Goal: Transaction & Acquisition: Purchase product/service

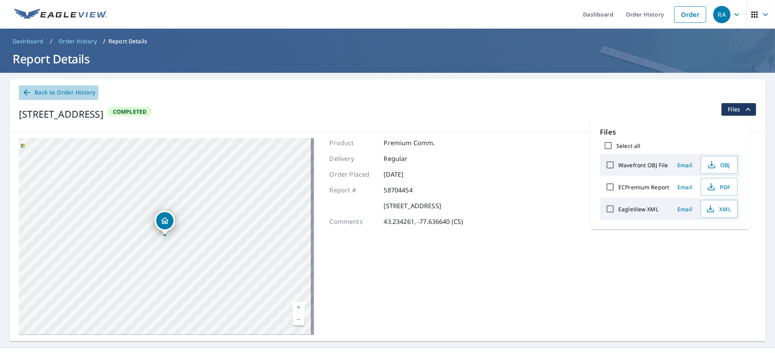
click at [72, 89] on span "Back to Order History" at bounding box center [58, 93] width 73 height 10
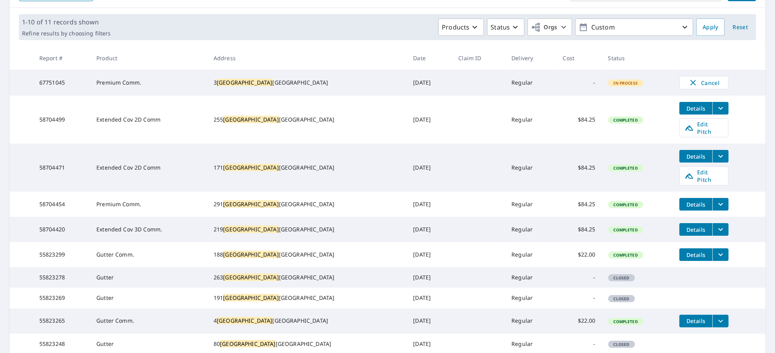
scroll to position [157, 0]
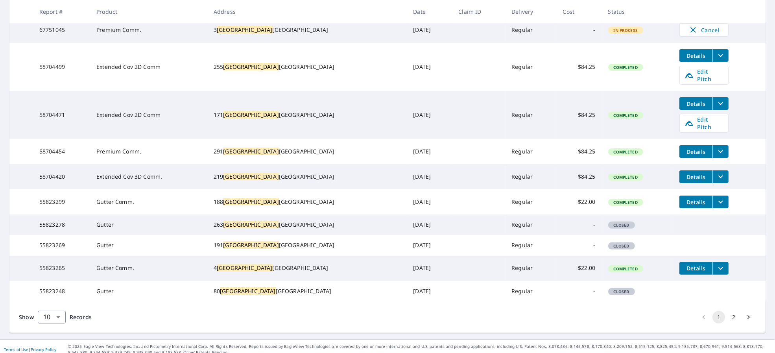
click at [713, 172] on button "filesDropdownBtn-58704420" at bounding box center [721, 176] width 16 height 13
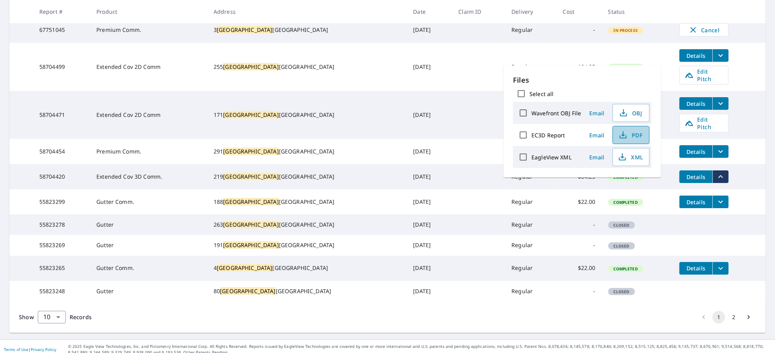
click at [628, 136] on span "PDF" at bounding box center [630, 134] width 25 height 9
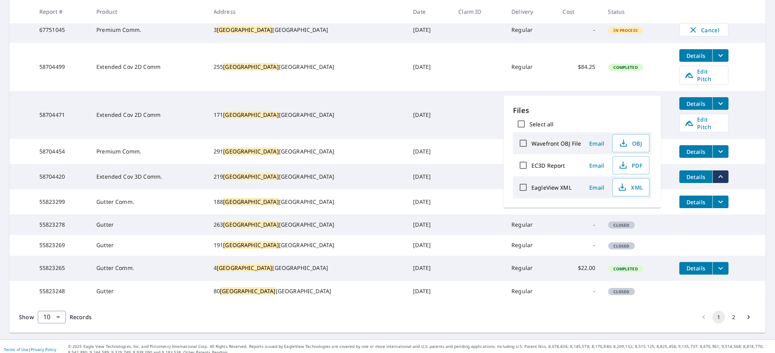
scroll to position [105, 0]
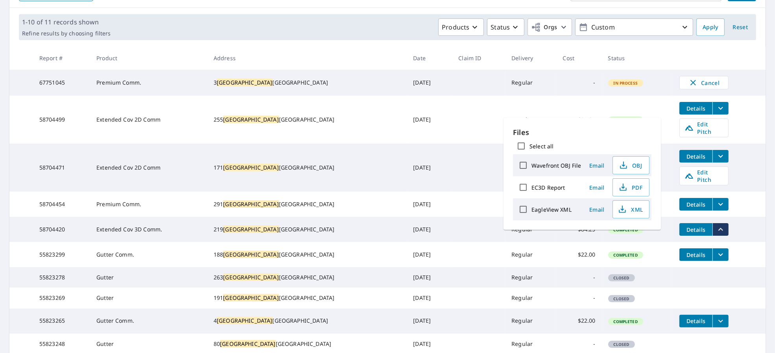
click at [407, 192] on td "[DATE]" at bounding box center [429, 204] width 45 height 25
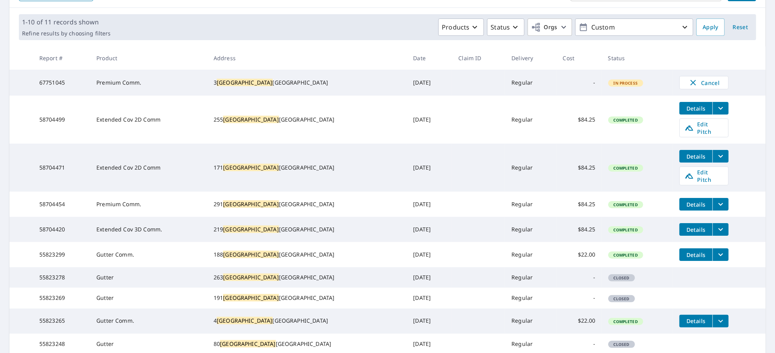
click at [716, 200] on icon "filesDropdownBtn-58704454" at bounding box center [720, 204] width 9 height 9
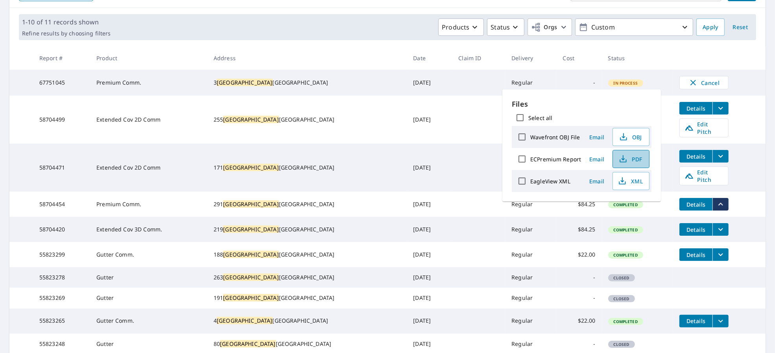
click at [634, 160] on span "PDF" at bounding box center [630, 158] width 25 height 9
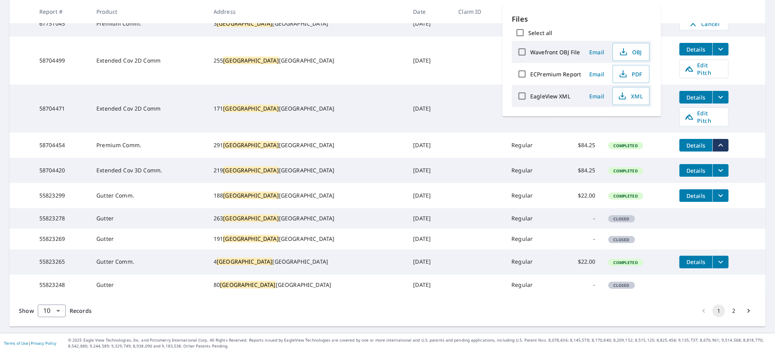
scroll to position [138, 0]
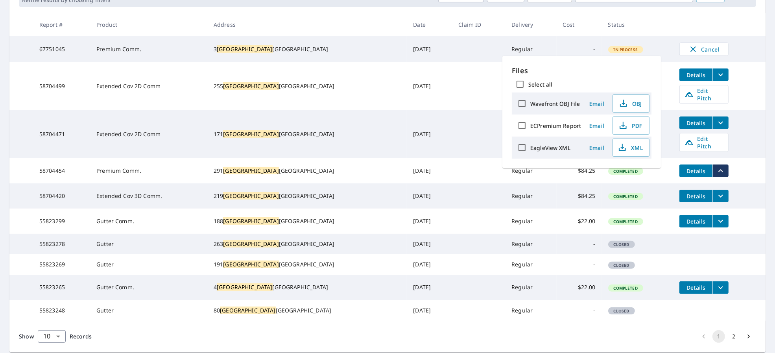
click at [673, 126] on td "Details Edit Pitch" at bounding box center [719, 134] width 92 height 48
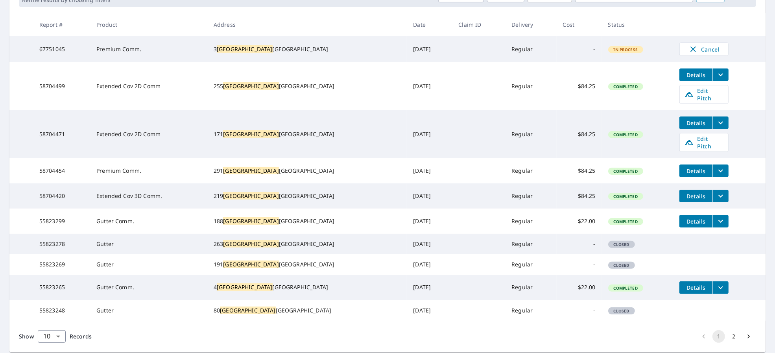
click at [684, 119] on span "Details" at bounding box center [696, 122] width 24 height 7
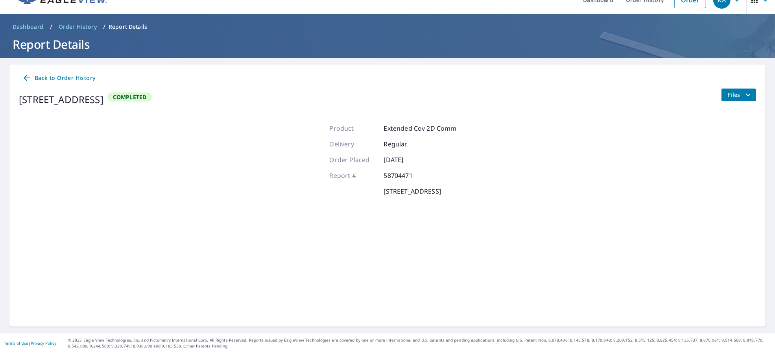
scroll to position [14, 0]
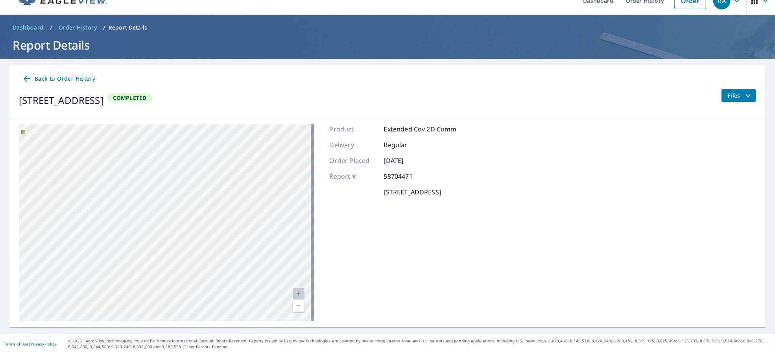
drag, startPoint x: 160, startPoint y: 213, endPoint x: 472, endPoint y: 228, distance: 312.5
click at [540, 234] on div "[STREET_ADDRESS] A standard road map Aerial A detailed look from above Labels L…" at bounding box center [387, 222] width 756 height 209
click at [216, 187] on div "[STREET_ADDRESS]" at bounding box center [166, 222] width 295 height 197
drag, startPoint x: 119, startPoint y: 193, endPoint x: 325, endPoint y: 223, distance: 208.4
click at [325, 223] on div "[STREET_ADDRESS] A standard road map Aerial A detailed look from above Labels L…" at bounding box center [387, 222] width 756 height 209
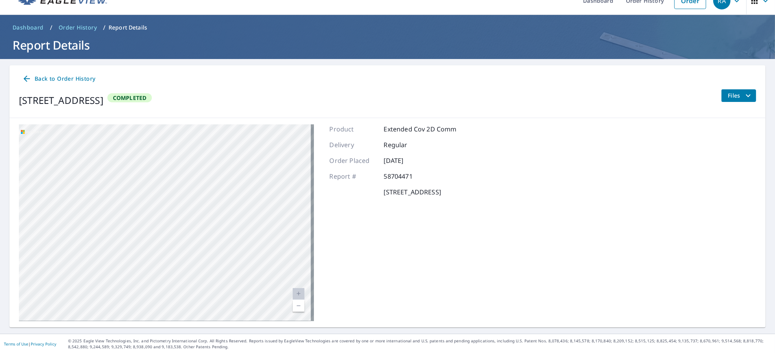
click at [260, 210] on div "[STREET_ADDRESS]" at bounding box center [166, 222] width 295 height 197
drag, startPoint x: 230, startPoint y: 191, endPoint x: 248, endPoint y: 85, distance: 107.7
click at [248, 85] on div "Back to Order History [STREET_ADDRESS] Completed Files [STREET_ADDRESS] Aerial …" at bounding box center [387, 196] width 756 height 262
click at [201, 120] on div "[STREET_ADDRESS] A standard road map Aerial A detailed look from above Labels L…" at bounding box center [387, 222] width 756 height 209
click at [151, 170] on div "[STREET_ADDRESS]" at bounding box center [166, 222] width 295 height 197
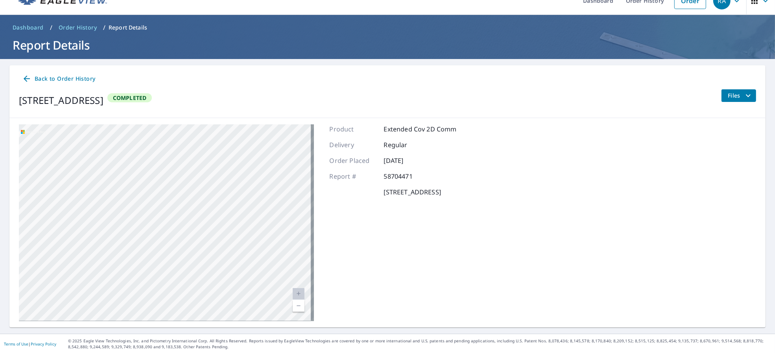
drag, startPoint x: 93, startPoint y: 219, endPoint x: 241, endPoint y: 168, distance: 156.7
click at [241, 168] on div "[STREET_ADDRESS]" at bounding box center [166, 222] width 295 height 197
drag, startPoint x: 197, startPoint y: 189, endPoint x: 204, endPoint y: 184, distance: 8.8
click at [204, 184] on div "[STREET_ADDRESS]" at bounding box center [166, 222] width 295 height 197
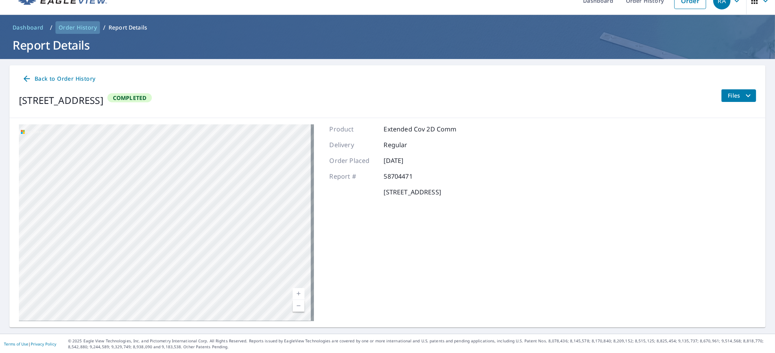
click at [82, 28] on span "Order History" at bounding box center [78, 28] width 38 height 8
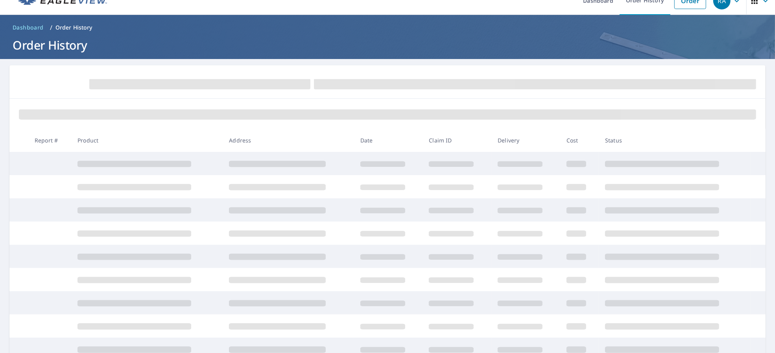
click at [34, 26] on span "Dashboard" at bounding box center [28, 28] width 31 height 8
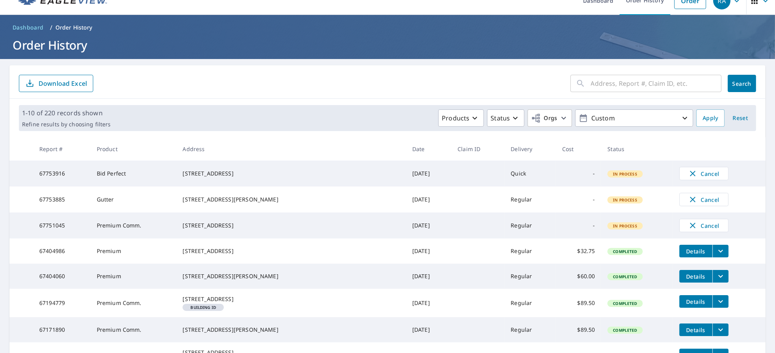
scroll to position [67, 0]
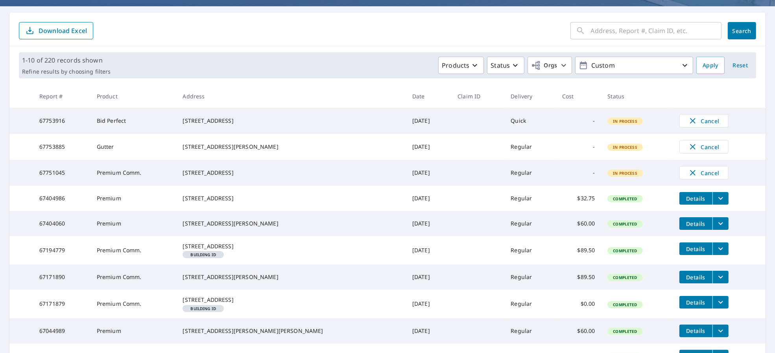
drag, startPoint x: 205, startPoint y: 201, endPoint x: 257, endPoint y: 201, distance: 51.9
click at [257, 201] on div "[STREET_ADDRESS]" at bounding box center [291, 198] width 217 height 8
copy div "[STREET_ADDRESS]"
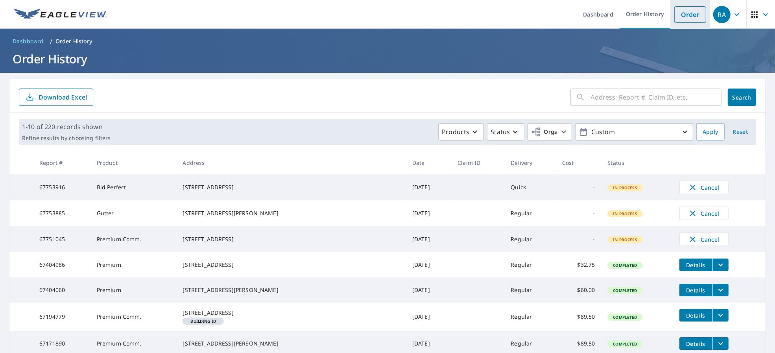
click at [696, 13] on link "Order" at bounding box center [691, 14] width 32 height 17
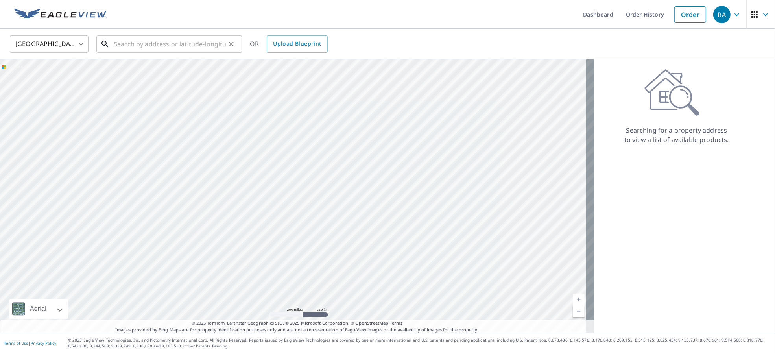
click at [187, 48] on input "text" at bounding box center [170, 44] width 112 height 22
paste input "[STREET_ADDRESS]"
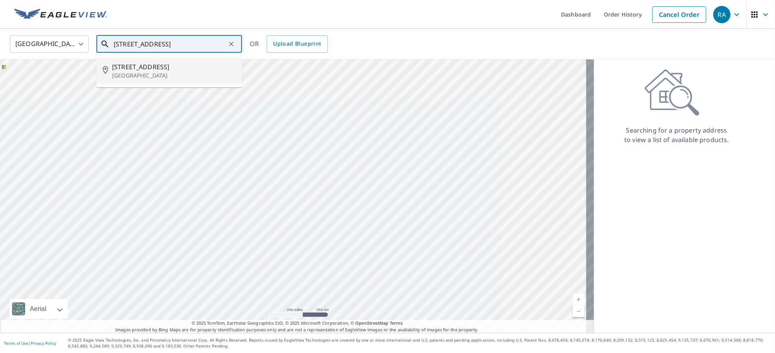
click at [171, 63] on span "[STREET_ADDRESS]" at bounding box center [174, 66] width 124 height 9
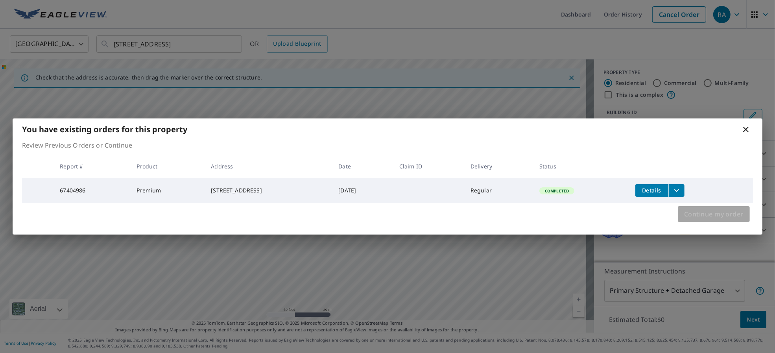
click at [693, 219] on span "Continue my order" at bounding box center [713, 214] width 59 height 11
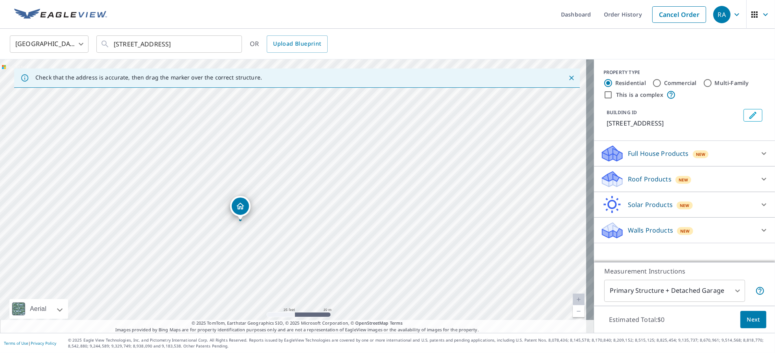
drag, startPoint x: 416, startPoint y: 165, endPoint x: 359, endPoint y: 204, distance: 68.9
click at [359, 204] on div "[STREET_ADDRESS]" at bounding box center [297, 196] width 594 height 274
drag, startPoint x: 359, startPoint y: 204, endPoint x: 322, endPoint y: 236, distance: 48.8
click at [322, 236] on div "[STREET_ADDRESS]" at bounding box center [297, 196] width 594 height 274
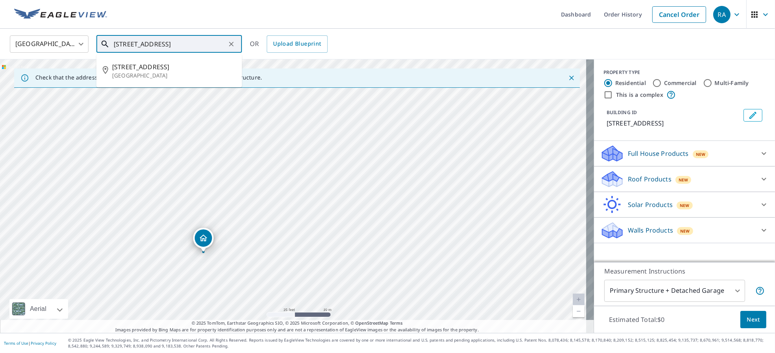
click at [119, 45] on input "[STREET_ADDRESS]" at bounding box center [170, 44] width 112 height 22
click at [196, 71] on span "[STREET_ADDRESS]" at bounding box center [174, 66] width 124 height 9
type input "[STREET_ADDRESS]"
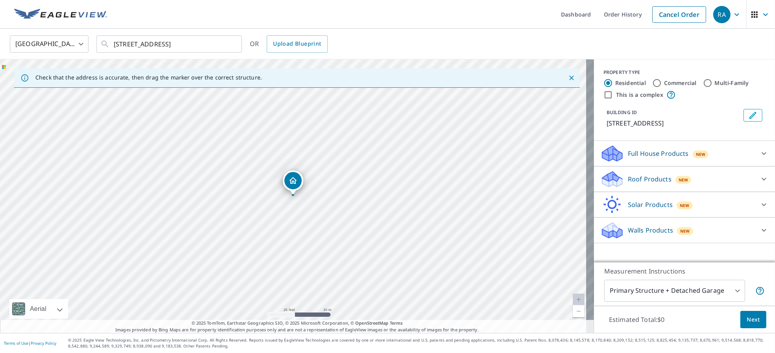
click at [643, 181] on p "Roof Products" at bounding box center [650, 178] width 44 height 9
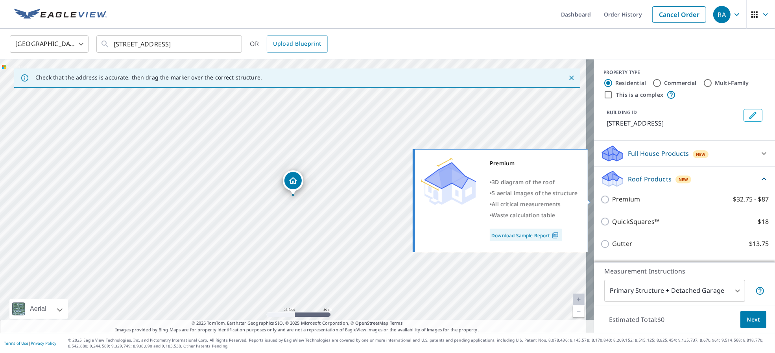
click at [646, 200] on label "Premium $32.75 - $87" at bounding box center [690, 199] width 157 height 10
click at [612, 200] on input "Premium $32.75 - $87" at bounding box center [607, 199] width 12 height 9
checkbox input "true"
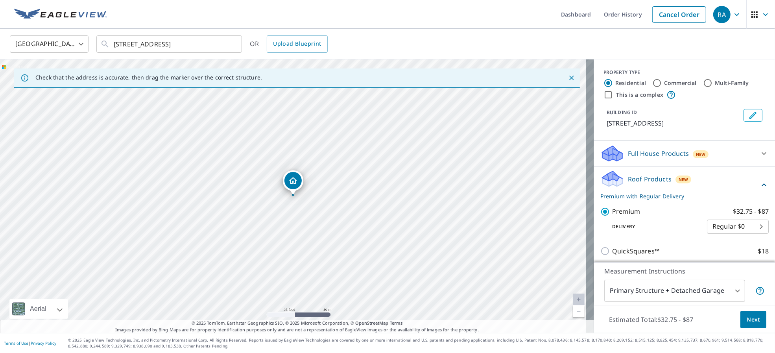
click at [752, 324] on span "Next" at bounding box center [753, 320] width 13 height 10
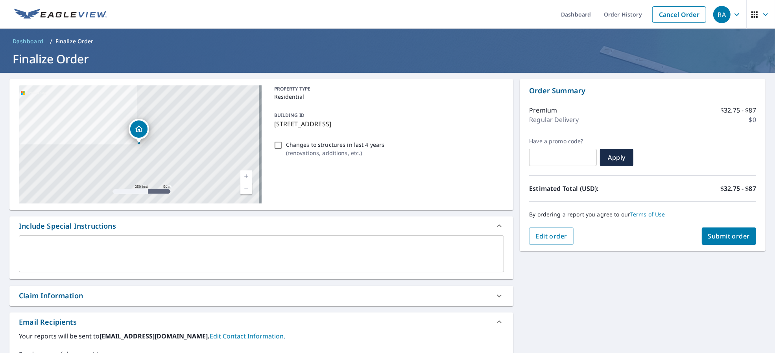
click at [717, 235] on span "Submit order" at bounding box center [729, 236] width 42 height 9
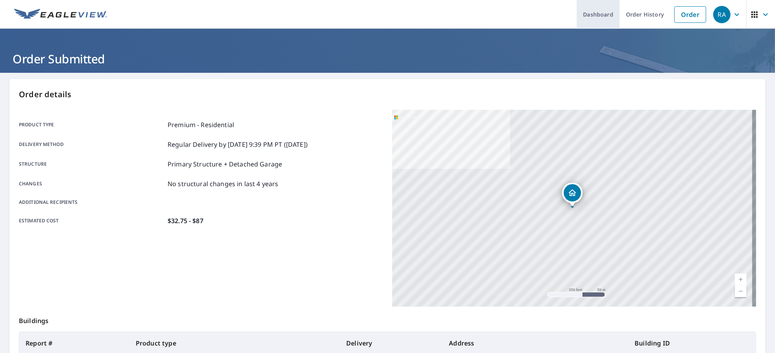
click at [581, 13] on link "Dashboard" at bounding box center [598, 14] width 43 height 29
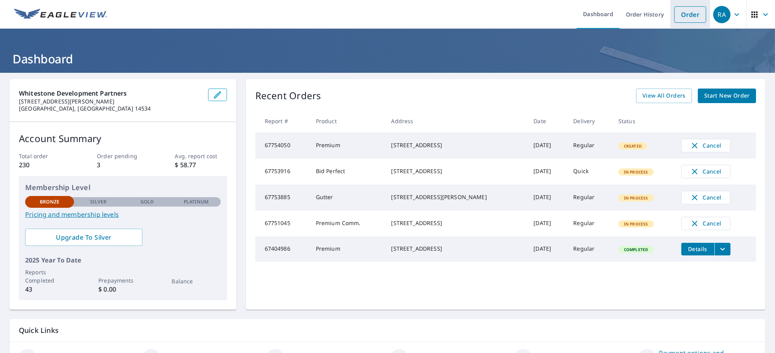
click at [683, 17] on link "Order" at bounding box center [691, 14] width 32 height 17
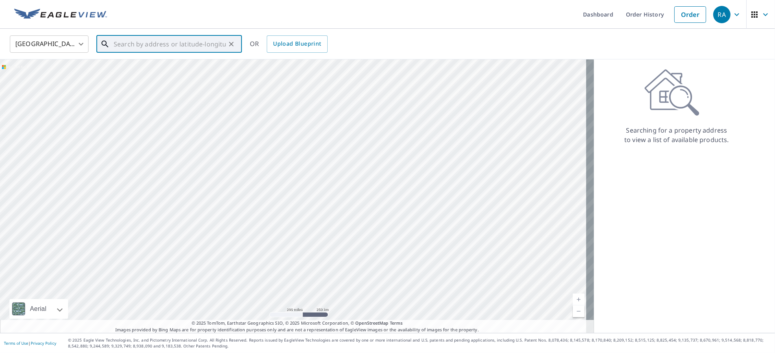
click at [117, 45] on input "text" at bounding box center [170, 44] width 112 height 22
click at [166, 46] on input "text" at bounding box center [170, 44] width 112 height 22
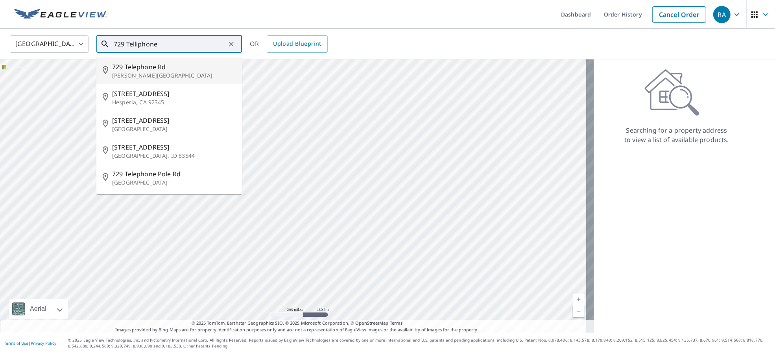
click at [159, 57] on li "[STREET_ADDRESS][PERSON_NAME]" at bounding box center [169, 70] width 146 height 27
type input "[STREET_ADDRESS][PERSON_NAME]"
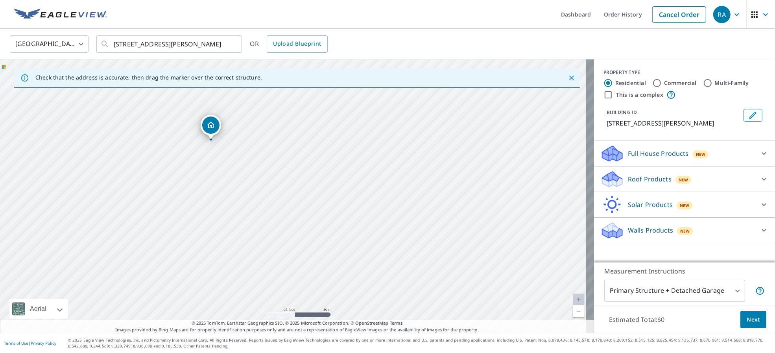
drag, startPoint x: 338, startPoint y: 205, endPoint x: 207, endPoint y: 166, distance: 136.3
click at [207, 166] on div "[STREET_ADDRESS][PERSON_NAME]" at bounding box center [297, 196] width 594 height 274
click at [705, 188] on div "Roof Products New" at bounding box center [678, 179] width 154 height 18
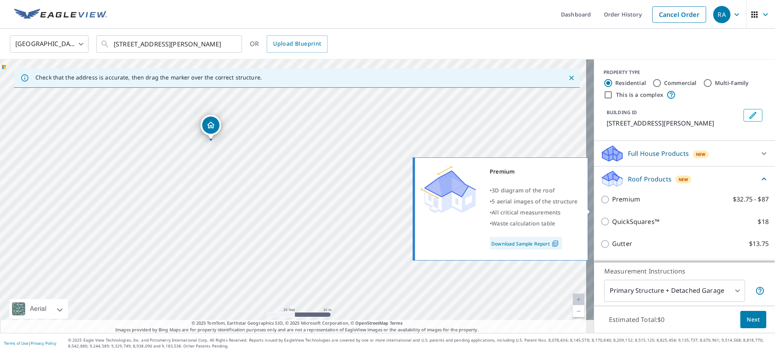
click at [678, 204] on label "Premium $32.75 - $87" at bounding box center [690, 199] width 157 height 10
click at [612, 204] on input "Premium $32.75 - $87" at bounding box center [607, 199] width 12 height 9
checkbox input "true"
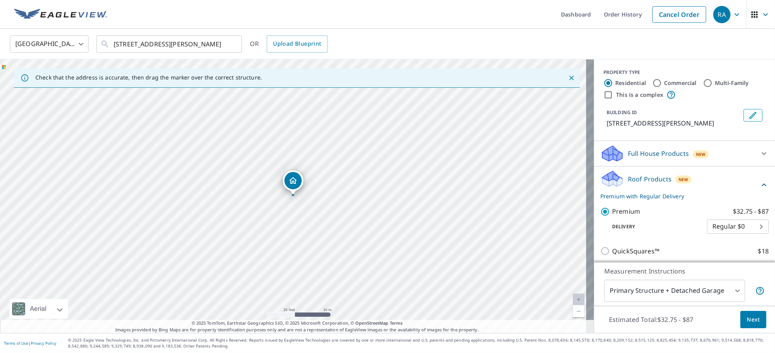
click at [752, 318] on button "Next" at bounding box center [754, 320] width 26 height 18
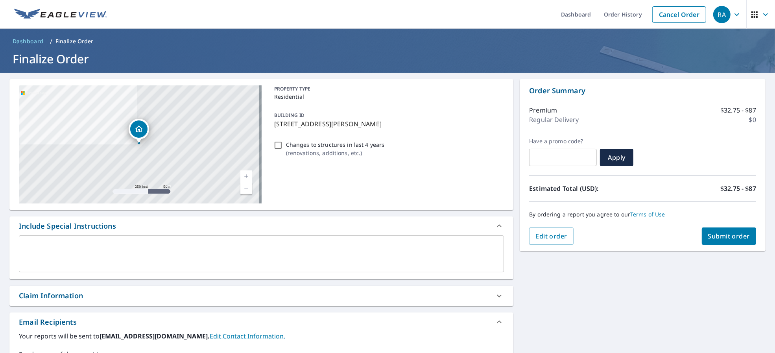
click at [732, 235] on span "Submit order" at bounding box center [729, 236] width 42 height 9
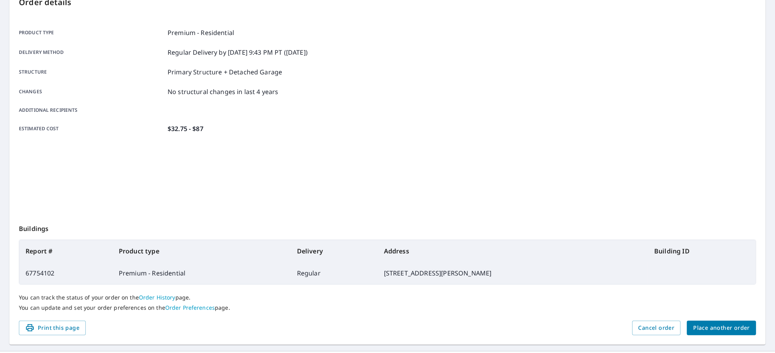
scroll to position [109, 0]
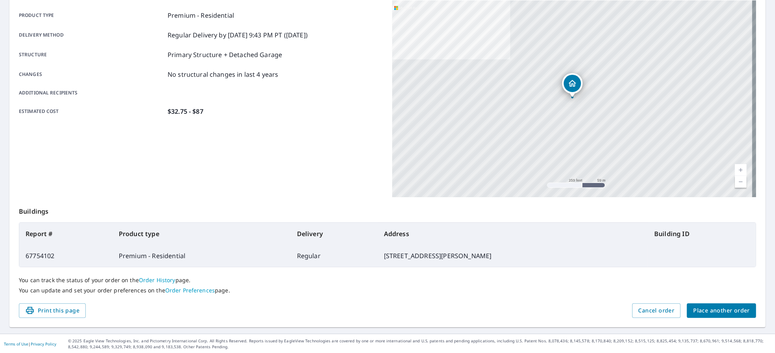
drag, startPoint x: 355, startPoint y: 256, endPoint x: 488, endPoint y: 248, distance: 132.9
click at [488, 248] on td "[STREET_ADDRESS][PERSON_NAME]" at bounding box center [513, 256] width 270 height 22
copy td "[STREET_ADDRESS][PERSON_NAME]"
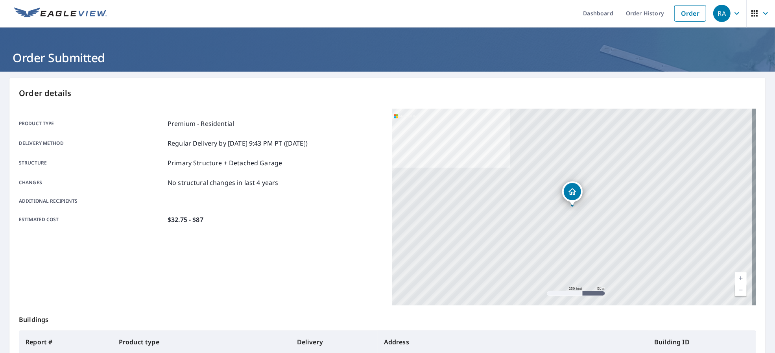
scroll to position [0, 0]
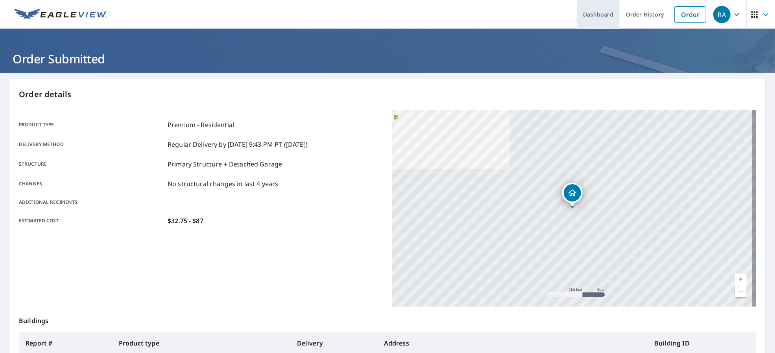
click at [609, 13] on link "Dashboard" at bounding box center [598, 14] width 43 height 29
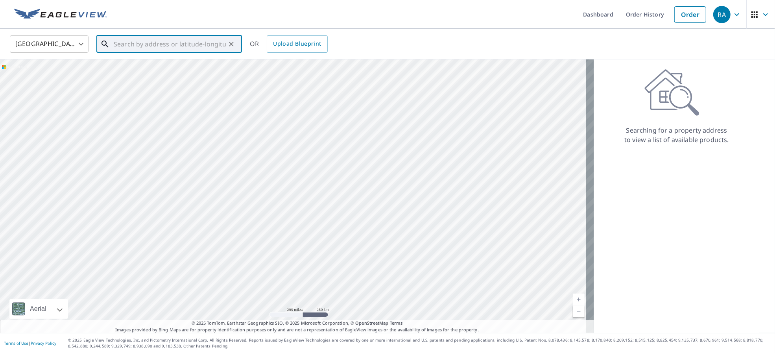
click at [166, 52] on input "text" at bounding box center [170, 44] width 112 height 22
click at [183, 40] on input "text" at bounding box center [170, 44] width 112 height 22
type input "40 Briggs Ave Fairport, NY 14450"
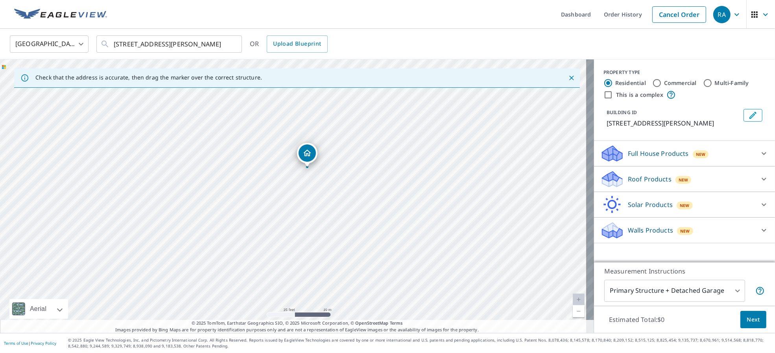
drag, startPoint x: 333, startPoint y: 221, endPoint x: 306, endPoint y: 183, distance: 46.3
click at [306, 183] on div "40 Briggs Ave Fairport, NY 14450" at bounding box center [297, 196] width 594 height 274
click at [721, 255] on div "PROPERTY TYPE Residential Commercial Multi-Family This is a complex BUILDING ID…" at bounding box center [684, 160] width 181 height 203
click at [659, 182] on p "Roof Products" at bounding box center [650, 178] width 44 height 9
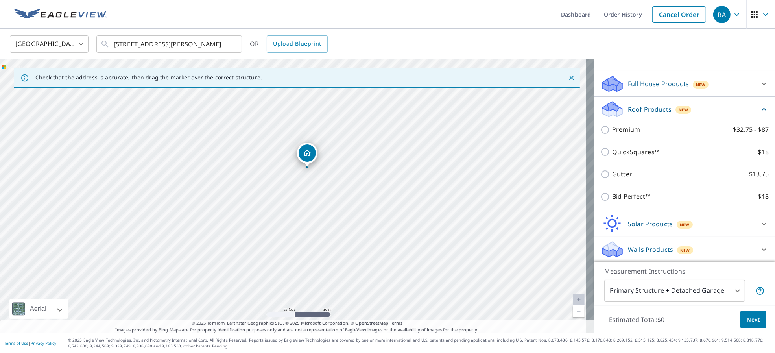
scroll to position [70, 0]
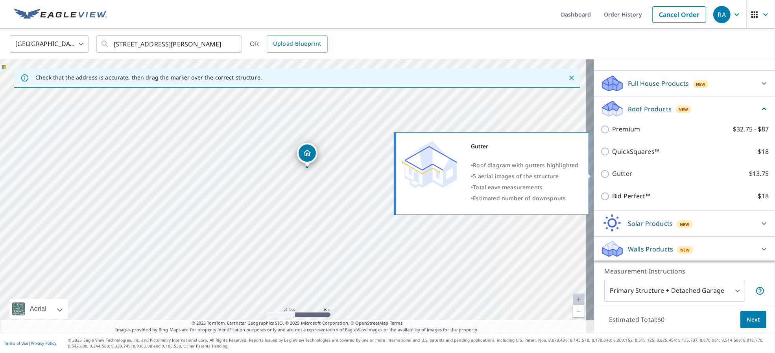
click at [612, 170] on p "Gutter" at bounding box center [622, 174] width 20 height 10
click at [609, 170] on input "Gutter $13.75" at bounding box center [607, 173] width 12 height 9
checkbox input "true"
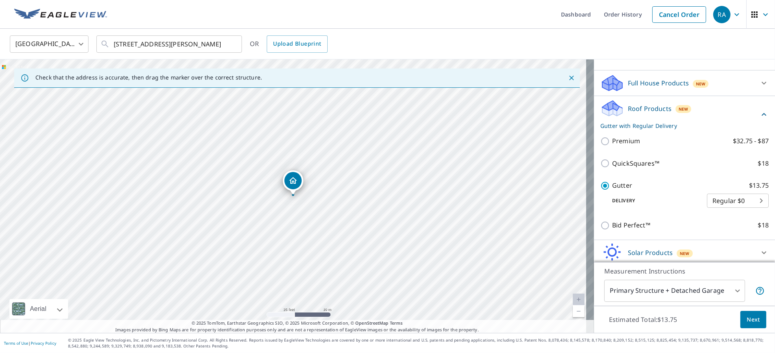
click at [741, 319] on button "Next" at bounding box center [754, 320] width 26 height 18
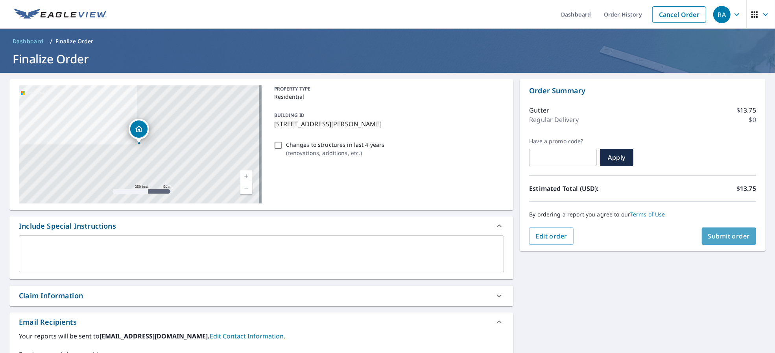
click at [712, 239] on span "Submit order" at bounding box center [729, 236] width 42 height 9
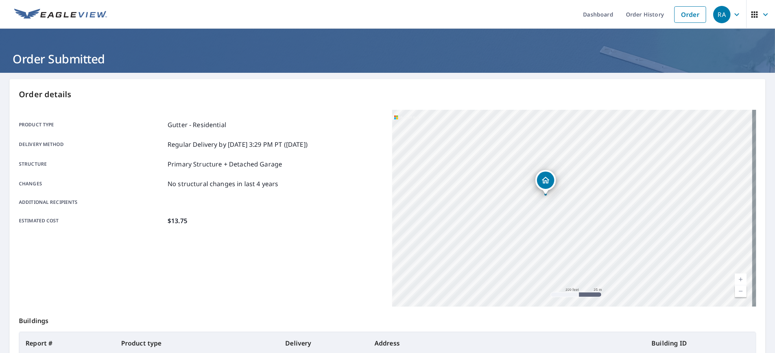
drag, startPoint x: 445, startPoint y: 169, endPoint x: 620, endPoint y: 265, distance: 199.4
click at [620, 265] on div "40 Briggs Ave Fairport, NY 14450" at bounding box center [574, 208] width 364 height 197
drag, startPoint x: 514, startPoint y: 191, endPoint x: 542, endPoint y: 278, distance: 91.2
click at [542, 278] on div "40 Briggs Ave Fairport, NY 14450" at bounding box center [574, 208] width 364 height 197
click at [685, 16] on link "Order" at bounding box center [691, 14] width 32 height 17
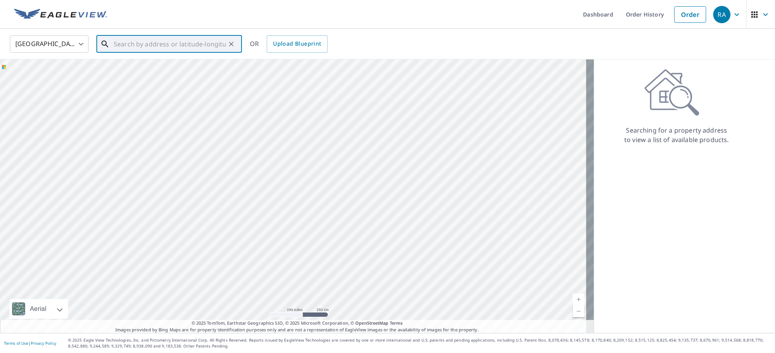
click at [196, 42] on input "text" at bounding box center [170, 44] width 112 height 22
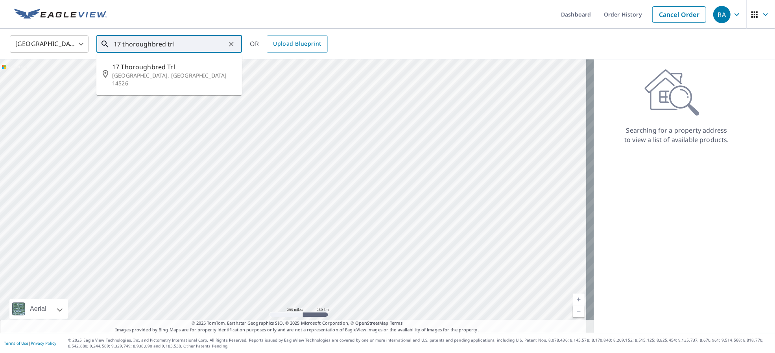
click at [208, 61] on li "17 Thoroughbred Trl Penfield, NY 14526" at bounding box center [169, 74] width 146 height 35
type input "17 Thoroughbred Trl Penfield, NY 14526"
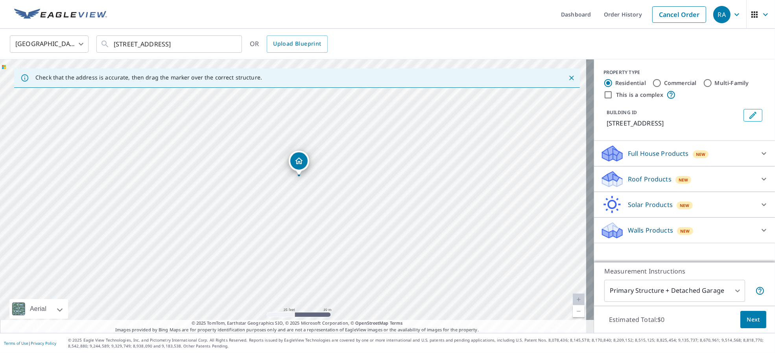
drag, startPoint x: 296, startPoint y: 225, endPoint x: 296, endPoint y: 182, distance: 42.9
click at [296, 182] on div "17 Thoroughbred Trl Penfield, NY 14526" at bounding box center [297, 196] width 594 height 274
click at [760, 155] on icon at bounding box center [764, 153] width 9 height 9
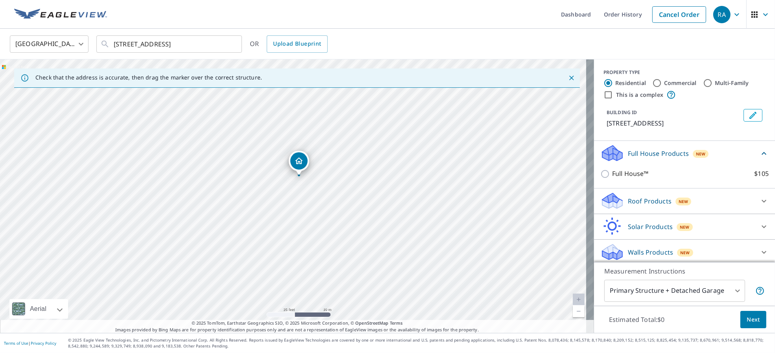
click at [760, 155] on icon at bounding box center [764, 153] width 9 height 9
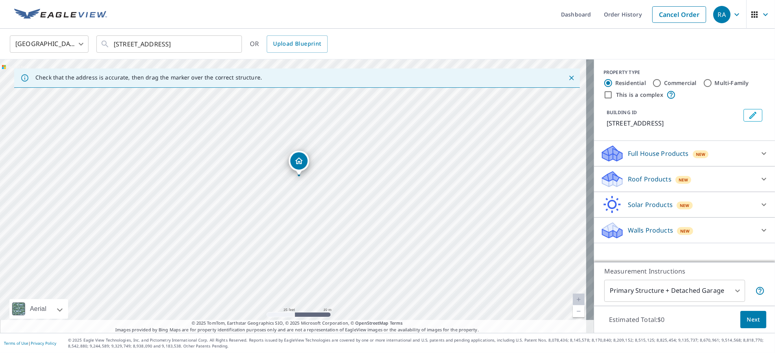
click at [755, 181] on div at bounding box center [764, 179] width 19 height 19
click at [697, 230] on div "QuickSquares™ $18" at bounding box center [685, 222] width 168 height 22
click at [604, 216] on div "QuickSquares™ $18" at bounding box center [685, 222] width 168 height 22
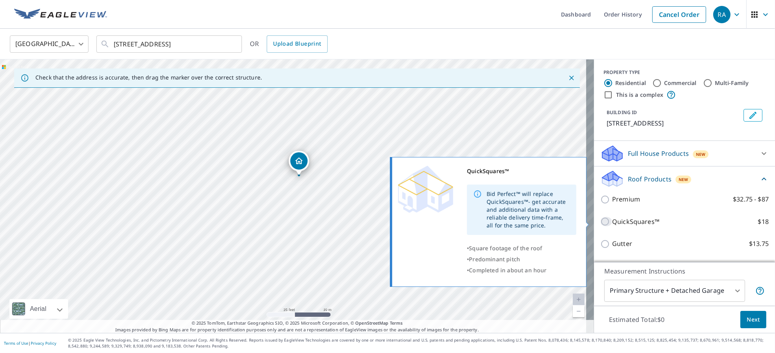
click at [601, 222] on input "QuickSquares™ $18" at bounding box center [607, 221] width 12 height 9
checkbox input "true"
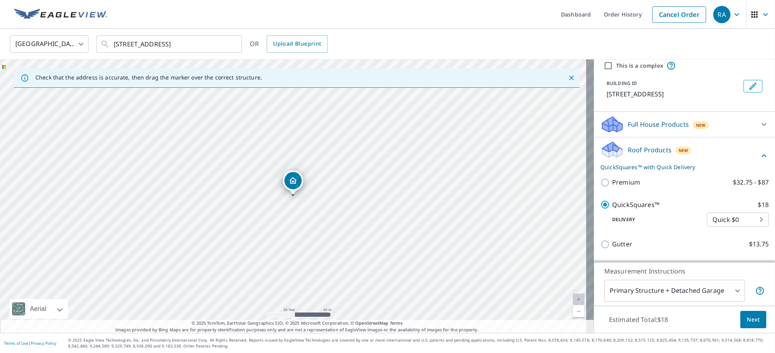
scroll to position [52, 0]
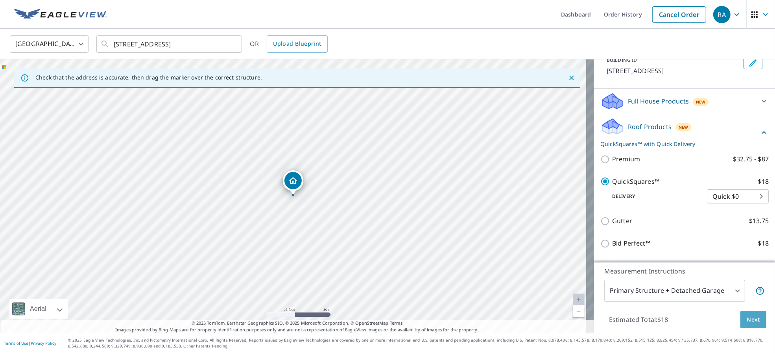
click at [748, 320] on span "Next" at bounding box center [753, 320] width 13 height 10
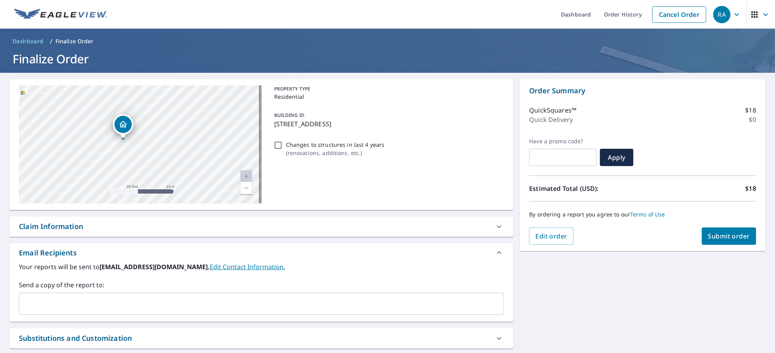
drag, startPoint x: 166, startPoint y: 159, endPoint x: 156, endPoint y: 111, distance: 49.5
click at [156, 111] on div "17 Thoroughbred Trl Penfield, NY 14526" at bounding box center [140, 144] width 243 height 118
click at [745, 233] on button "Submit order" at bounding box center [729, 235] width 55 height 17
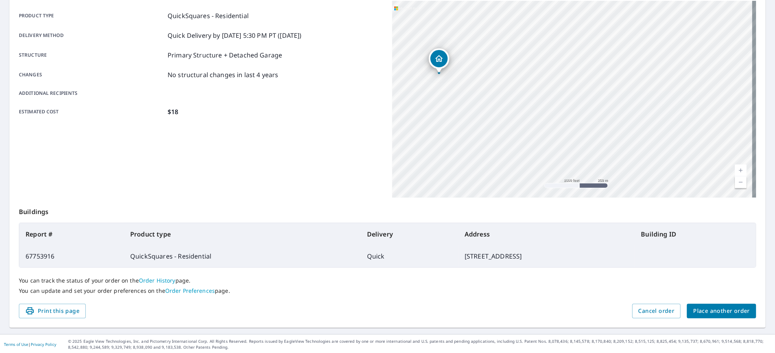
scroll to position [109, 0]
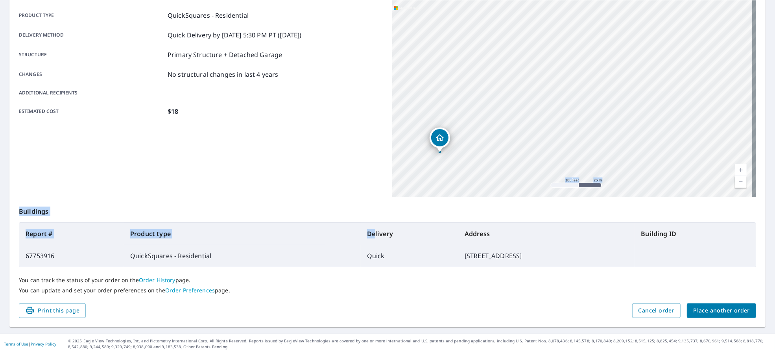
drag, startPoint x: 315, startPoint y: 158, endPoint x: 312, endPoint y: 234, distance: 75.6
click at [312, 234] on div "Order details Product type QuickSquares - Residential Delivery method Quick Del…" at bounding box center [387, 149] width 756 height 358
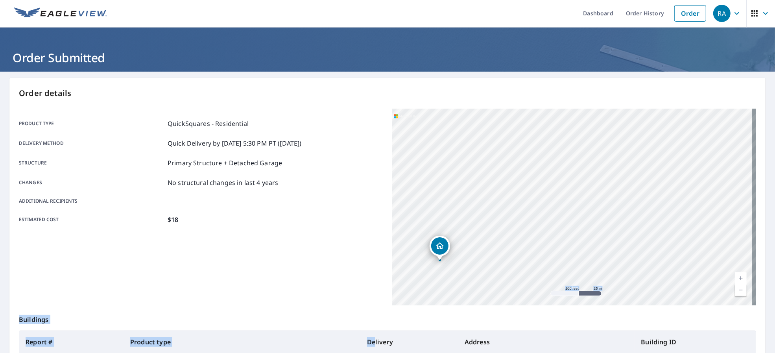
scroll to position [0, 0]
